Goal: Task Accomplishment & Management: Use online tool/utility

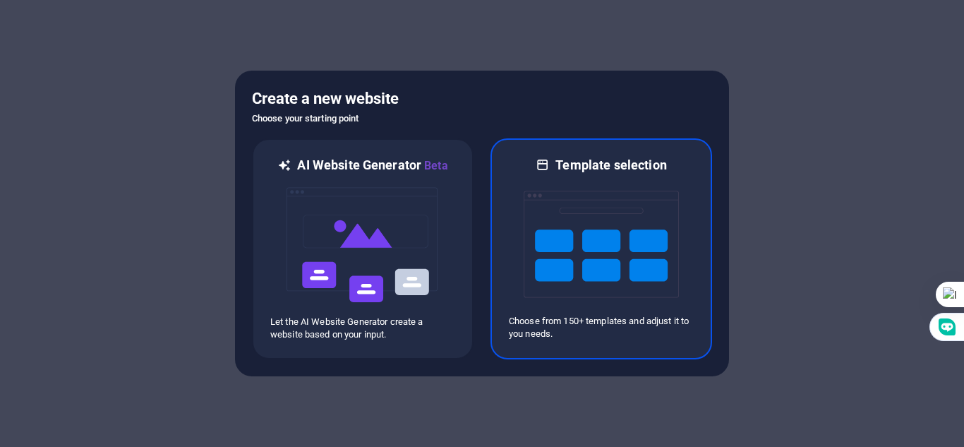
click at [576, 258] on img at bounding box center [600, 244] width 155 height 141
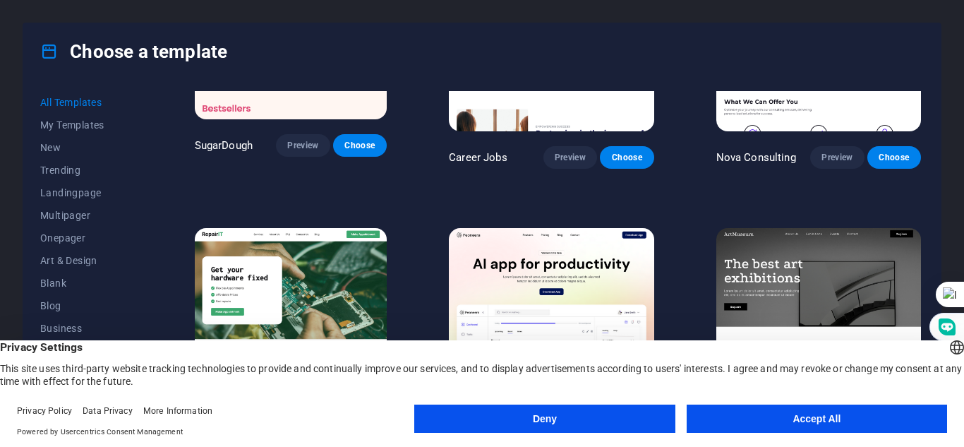
scroll to position [152, 0]
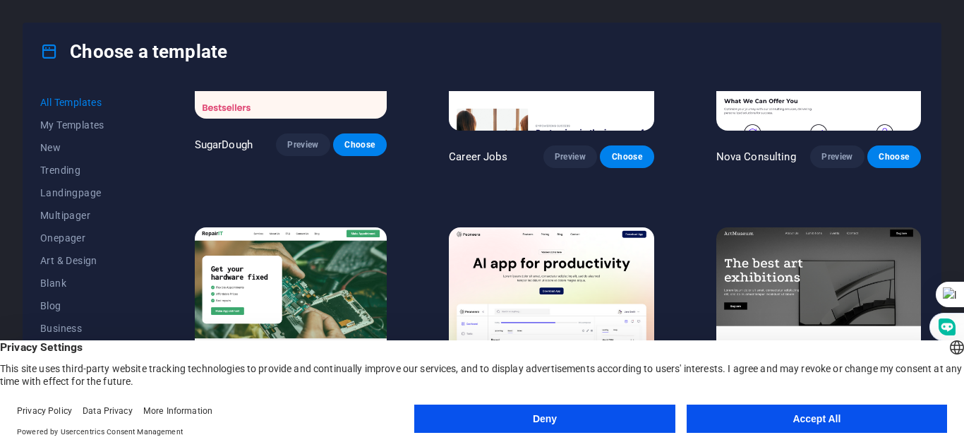
click at [813, 418] on button "Accept All" at bounding box center [816, 418] width 260 height 28
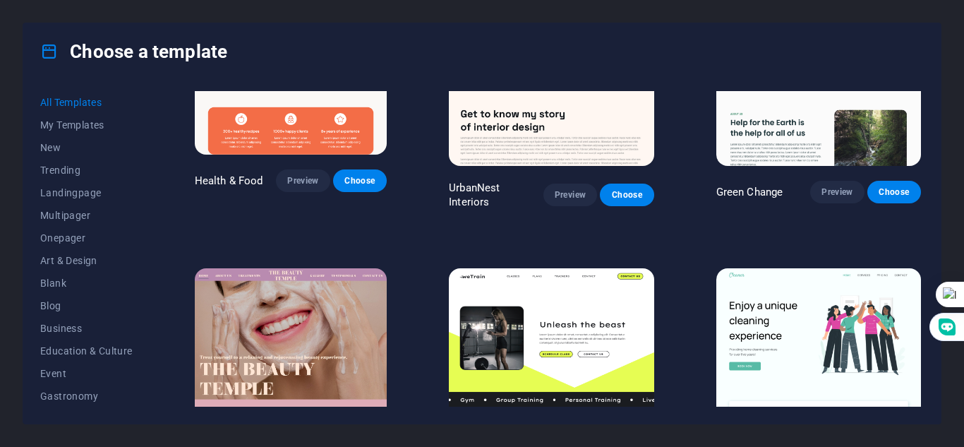
scroll to position [2114, 0]
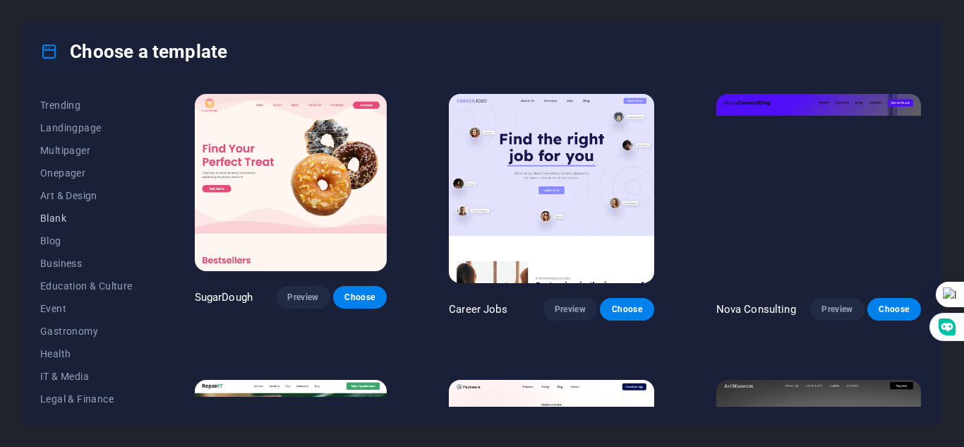
scroll to position [66, 0]
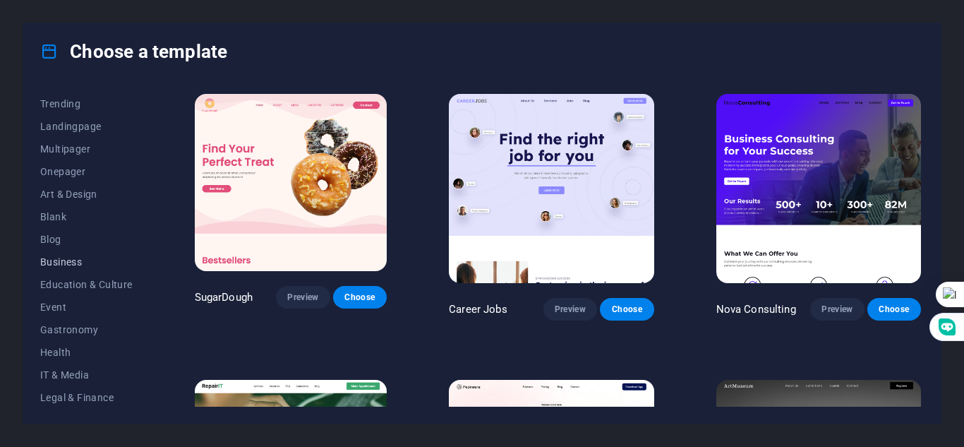
click at [68, 259] on span "Business" at bounding box center [86, 261] width 92 height 11
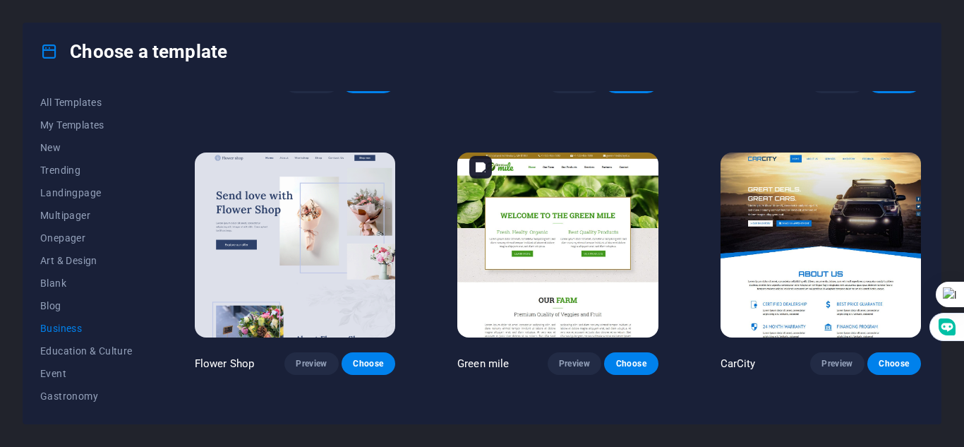
scroll to position [468, 0]
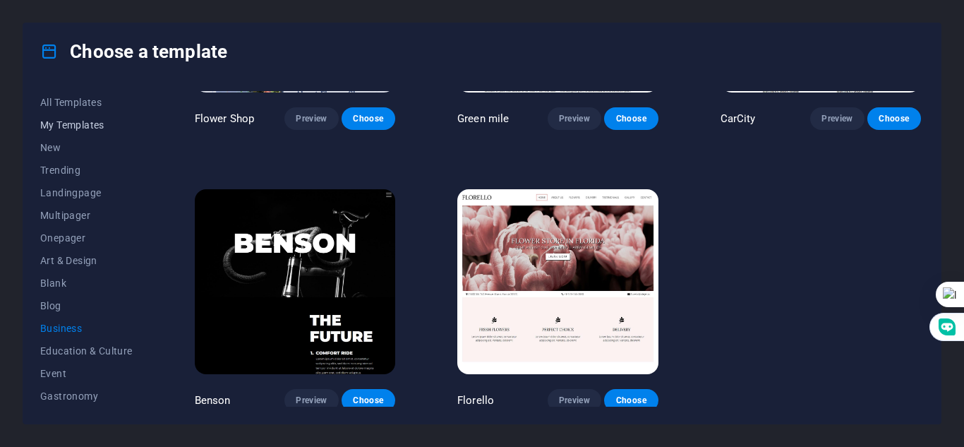
click at [74, 119] on span "My Templates" at bounding box center [86, 124] width 92 height 11
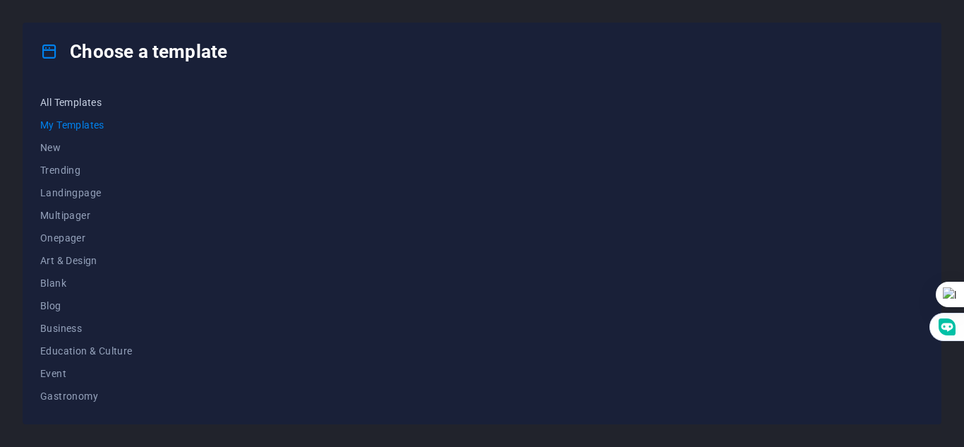
click at [75, 99] on span "All Templates" at bounding box center [86, 102] width 92 height 11
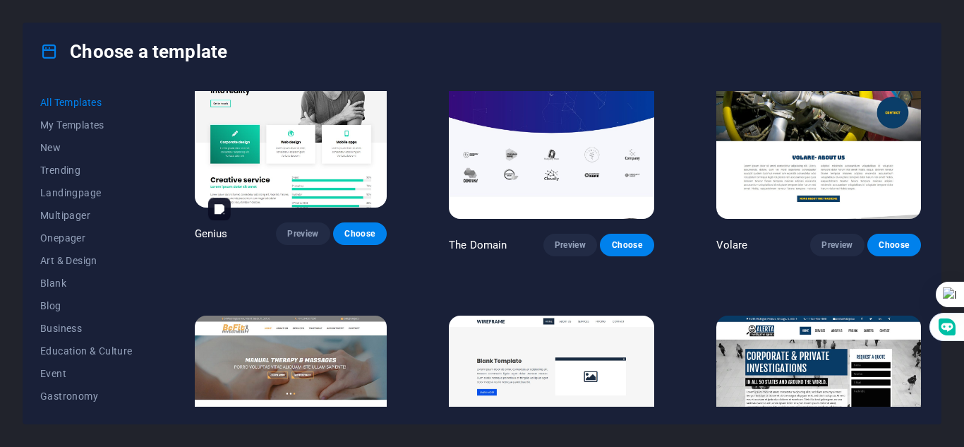
scroll to position [7775, 0]
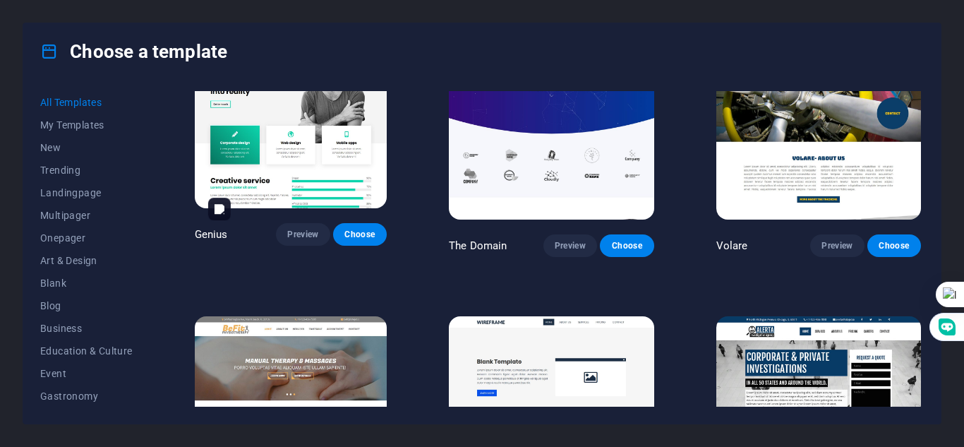
click at [364, 316] on img at bounding box center [291, 404] width 193 height 177
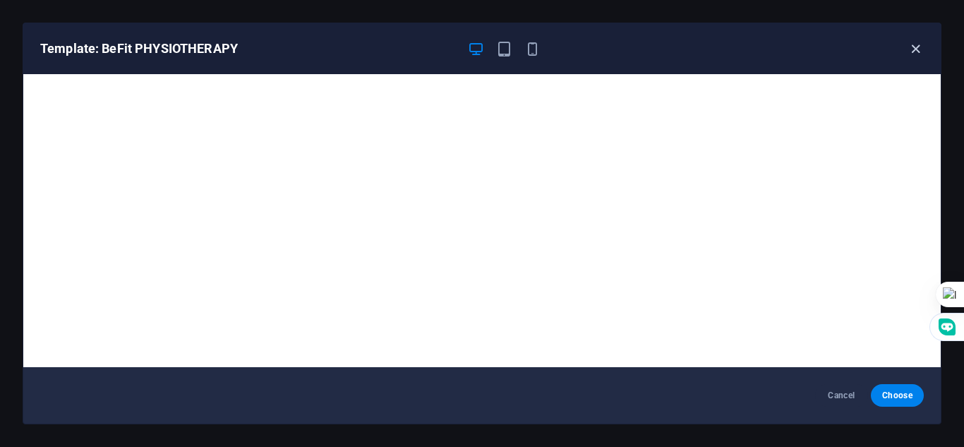
click at [916, 44] on icon "button" at bounding box center [915, 49] width 16 height 16
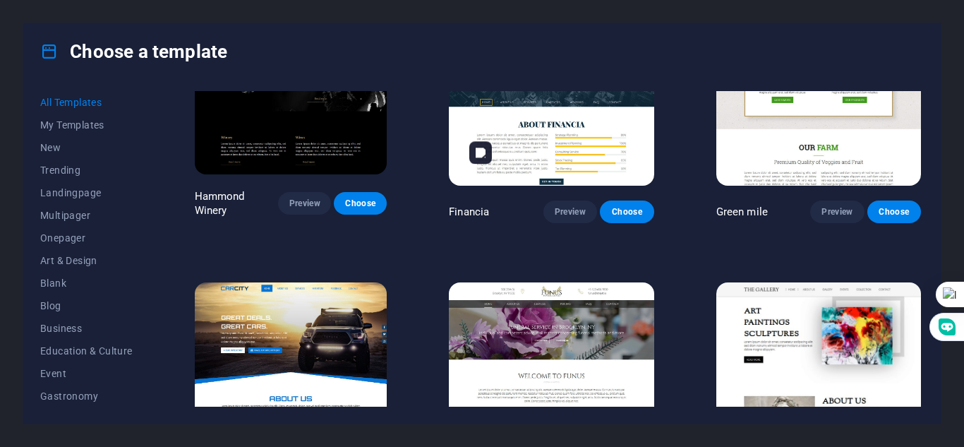
scroll to position [9236, 0]
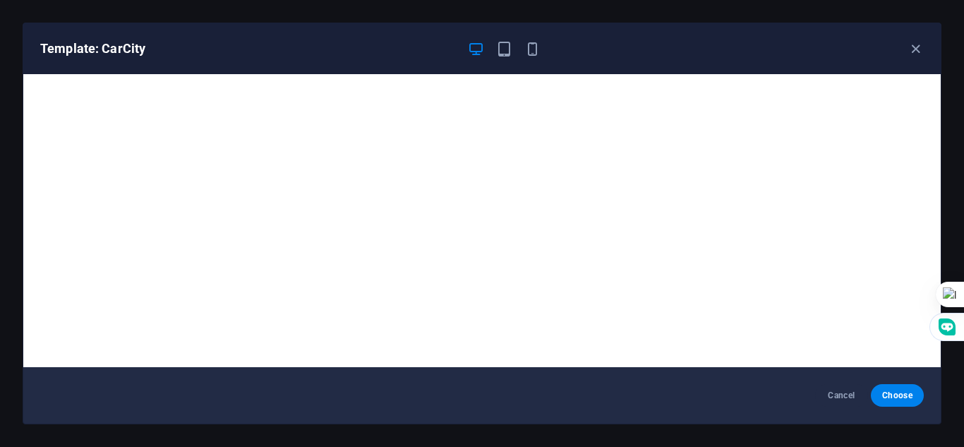
scroll to position [4, 0]
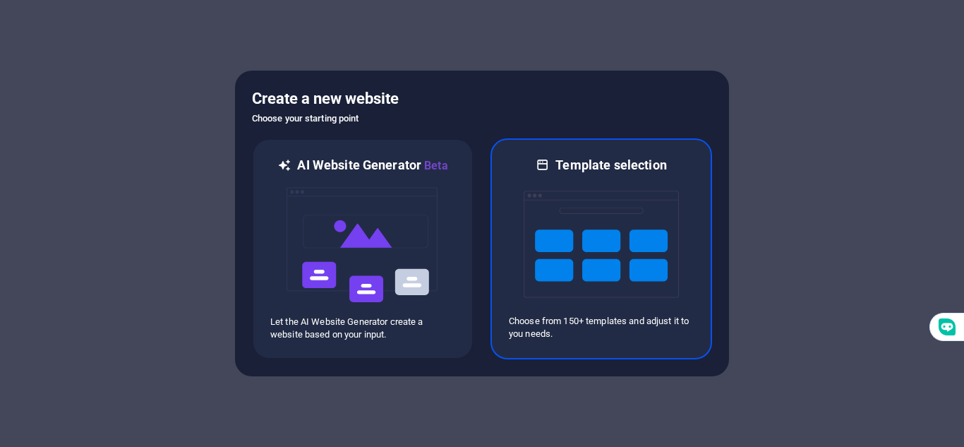
click at [646, 217] on img at bounding box center [600, 244] width 155 height 141
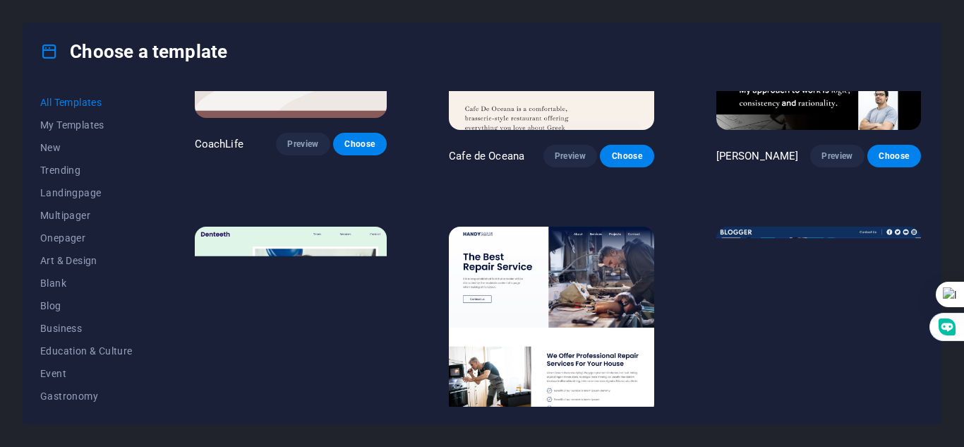
scroll to position [4473, 0]
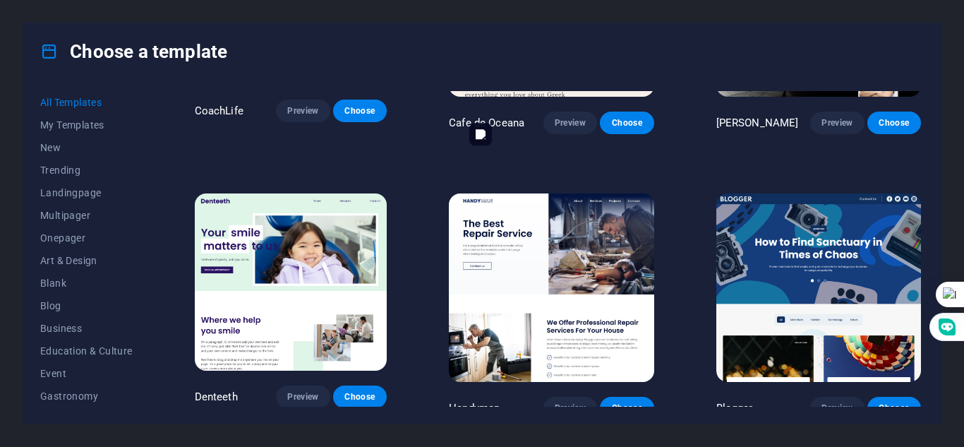
click at [634, 250] on img at bounding box center [551, 287] width 205 height 189
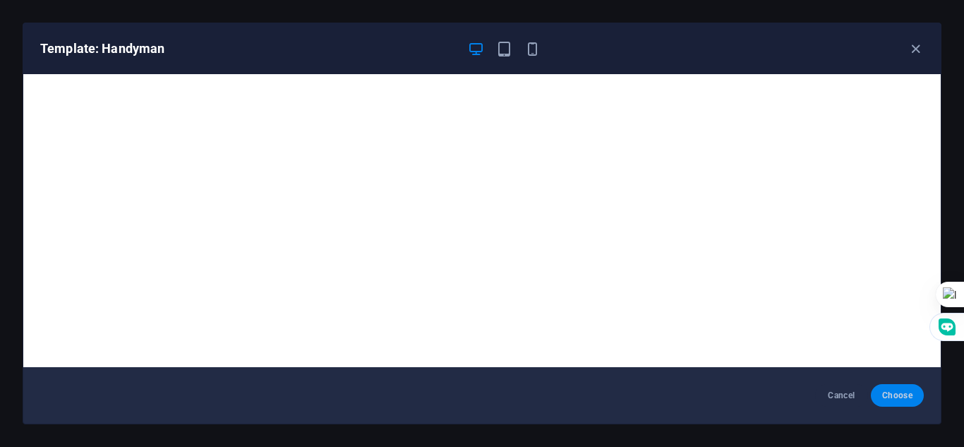
click at [910, 391] on span "Choose" at bounding box center [897, 394] width 30 height 11
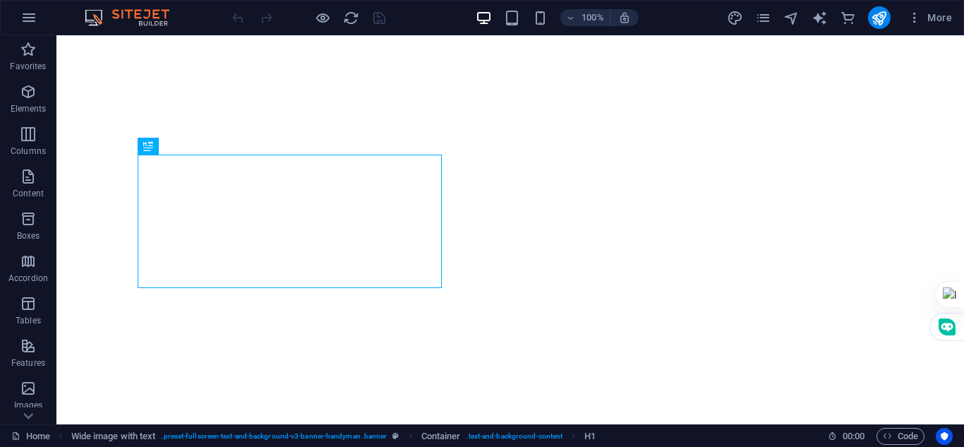
click at [152, 6] on div "100% More" at bounding box center [482, 18] width 962 height 34
click at [153, 20] on img at bounding box center [134, 17] width 106 height 17
